Goal: Information Seeking & Learning: Learn about a topic

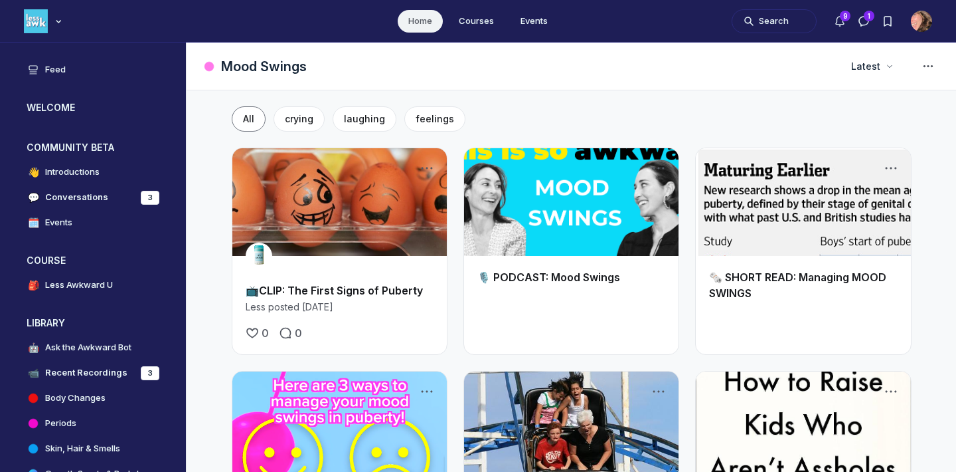
scroll to position [3613, 2544]
click at [53, 105] on h3 "WELCOME" at bounding box center [51, 107] width 48 height 13
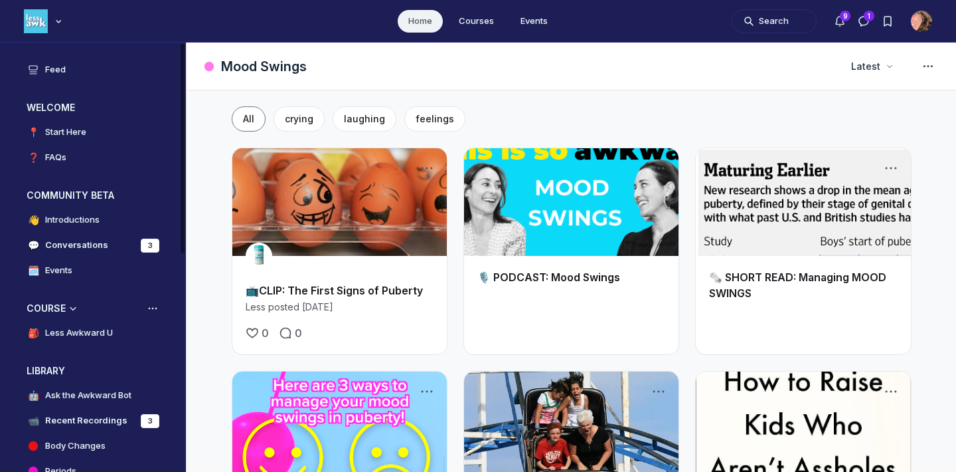
click at [87, 334] on h4 "Less Awkward U" at bounding box center [79, 332] width 68 height 13
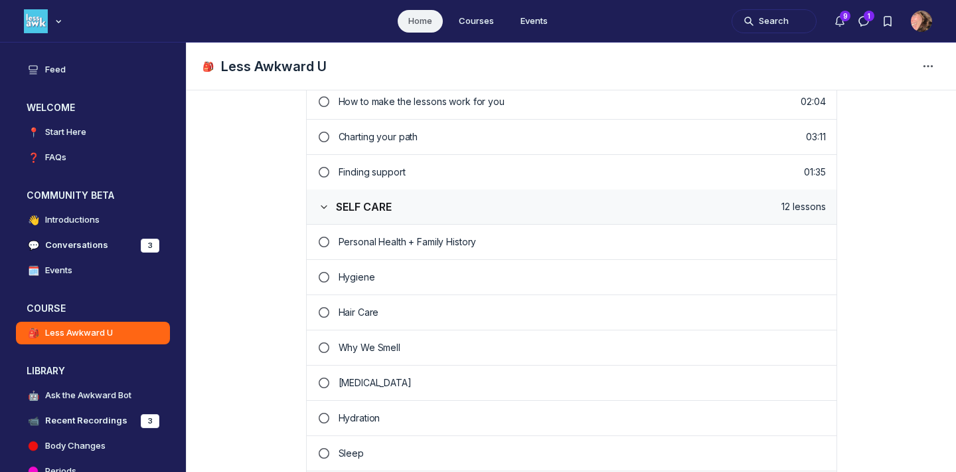
scroll to position [464, 0]
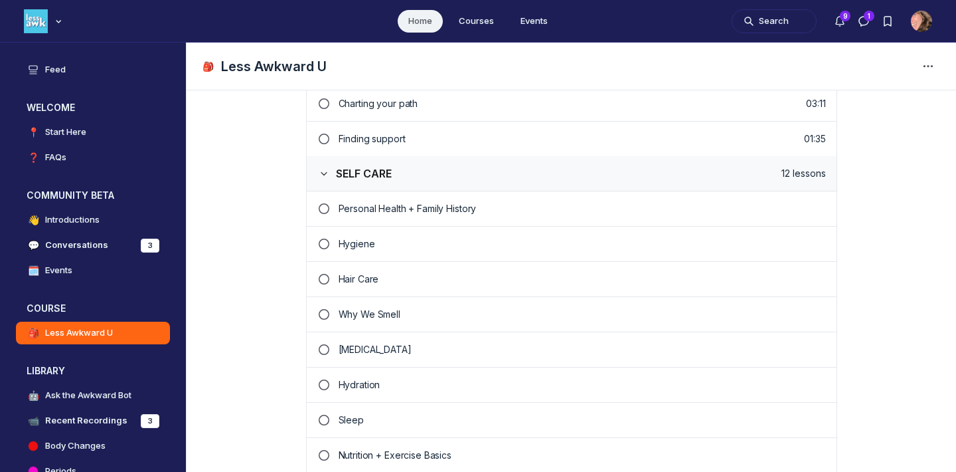
click at [442, 346] on p "[MEDICAL_DATA]" at bounding box center [583, 349] width 488 height 13
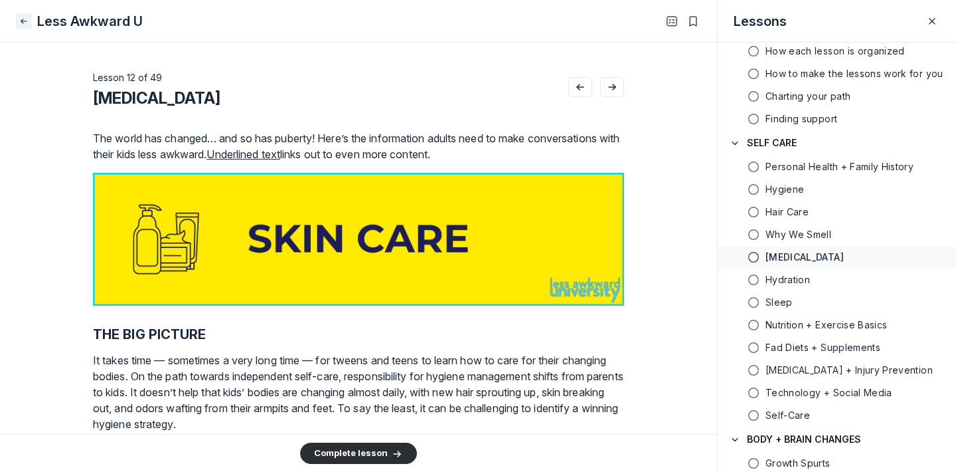
click at [25, 21] on use "Close" at bounding box center [23, 21] width 5 height 4
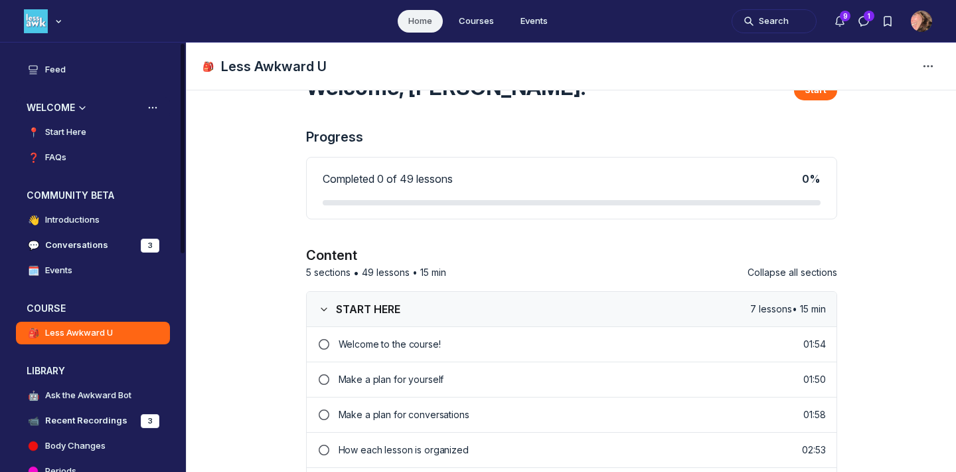
click at [55, 106] on h3 "WELCOME" at bounding box center [51, 107] width 48 height 13
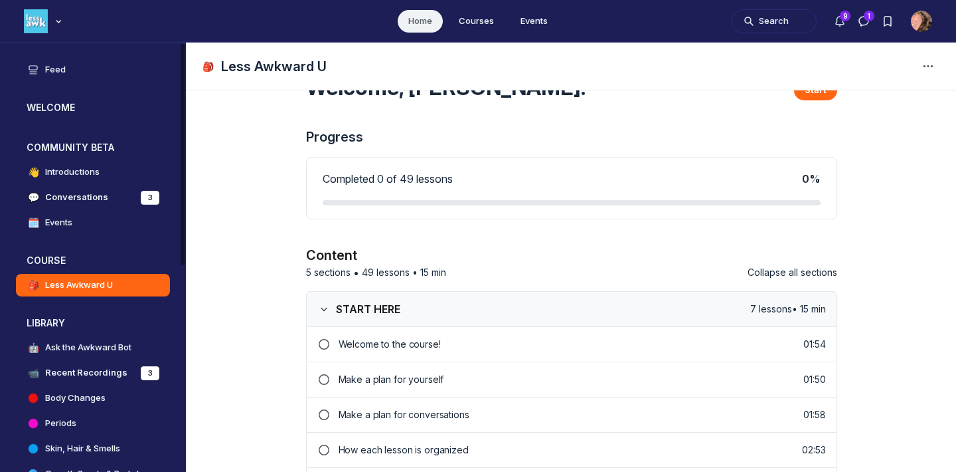
click at [51, 70] on h4 "Feed" at bounding box center [55, 69] width 21 height 13
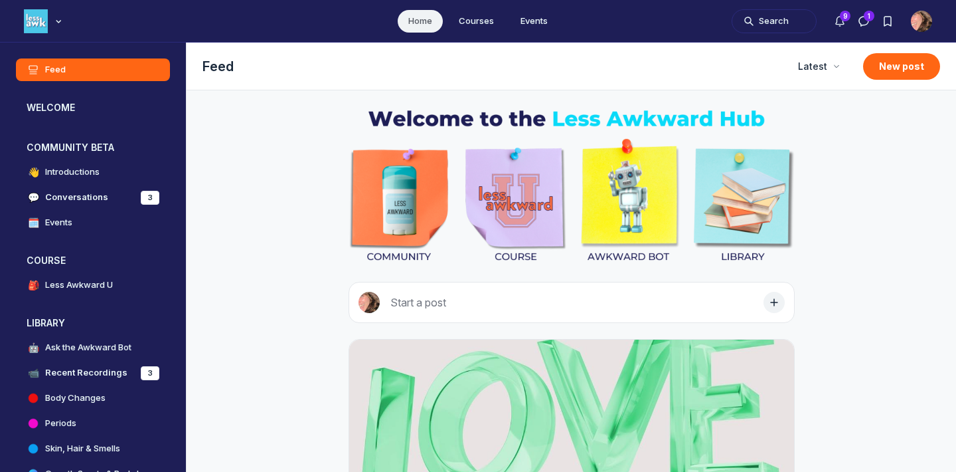
click at [636, 197] on img "Main Content" at bounding box center [572, 185] width 446 height 159
click at [77, 345] on h4 "Ask the Awkward Bot" at bounding box center [88, 347] width 86 height 13
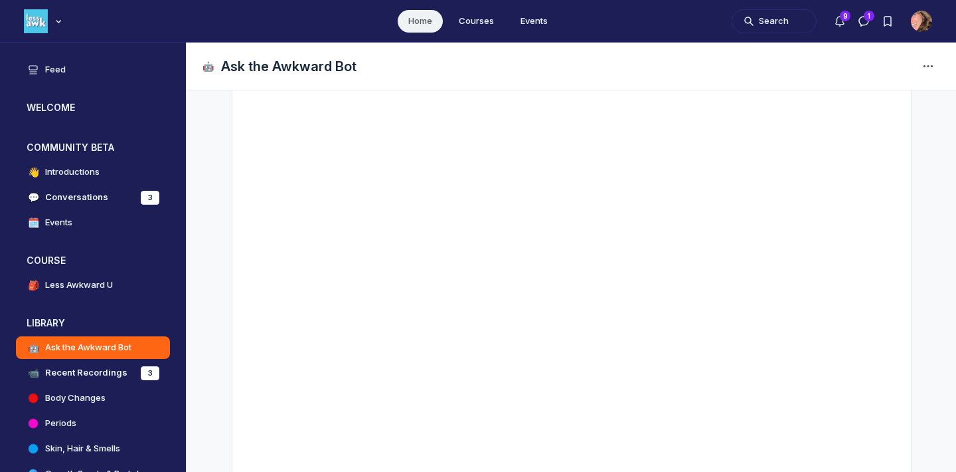
scroll to position [219, 0]
